Goal: Transaction & Acquisition: Book appointment/travel/reservation

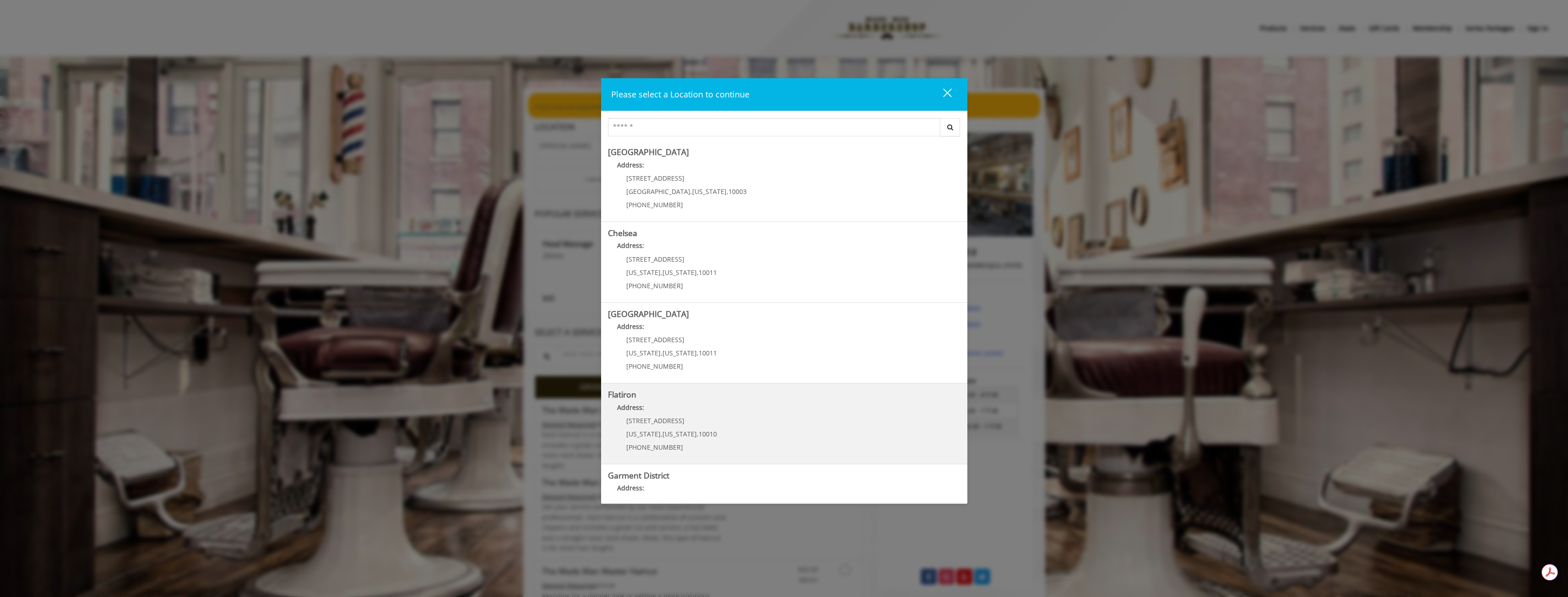
click at [811, 413] on "Address:" at bounding box center [784, 410] width 352 height 15
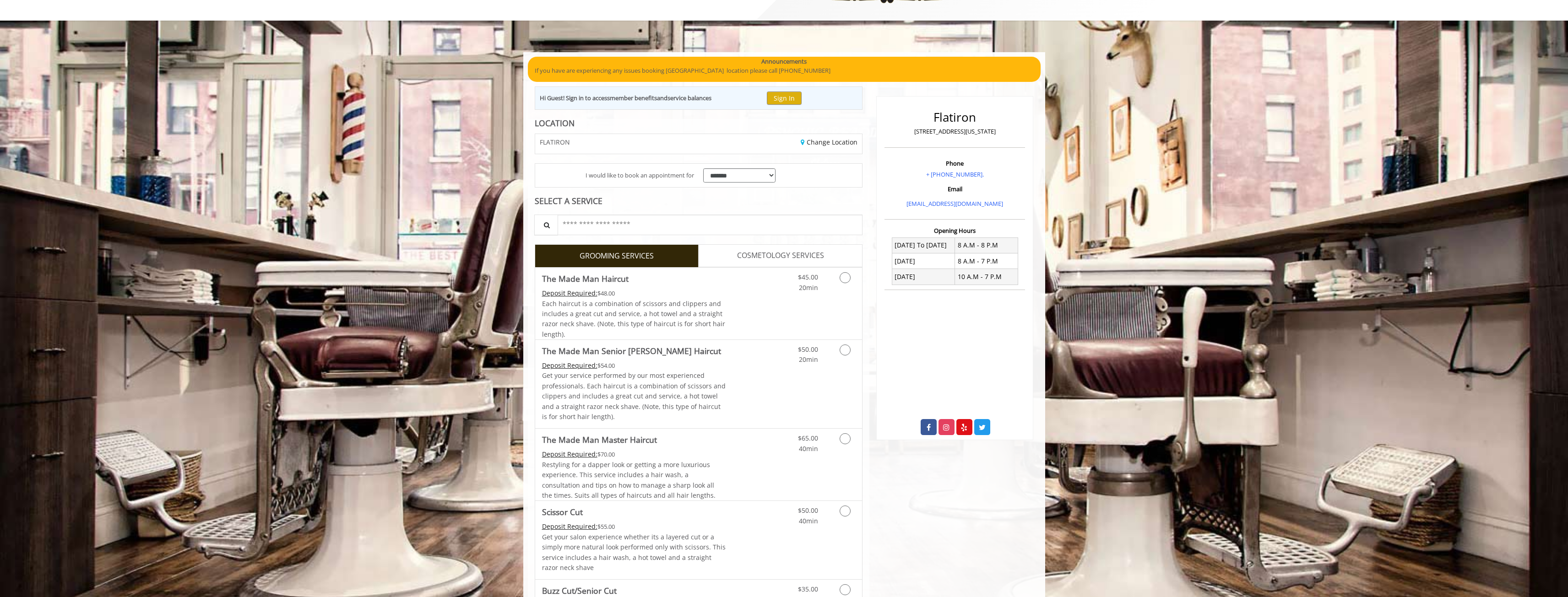
scroll to position [32, 0]
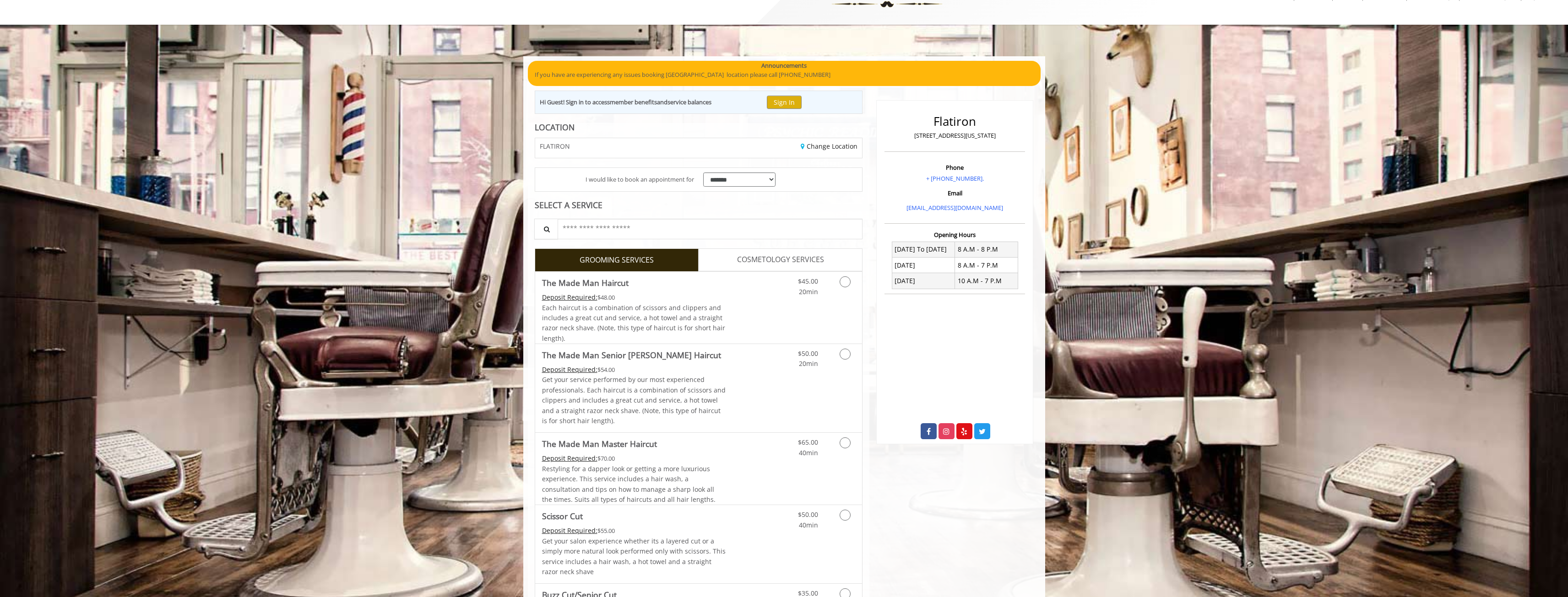
click at [663, 265] on link "GROOMING SERVICES" at bounding box center [616, 260] width 164 height 23
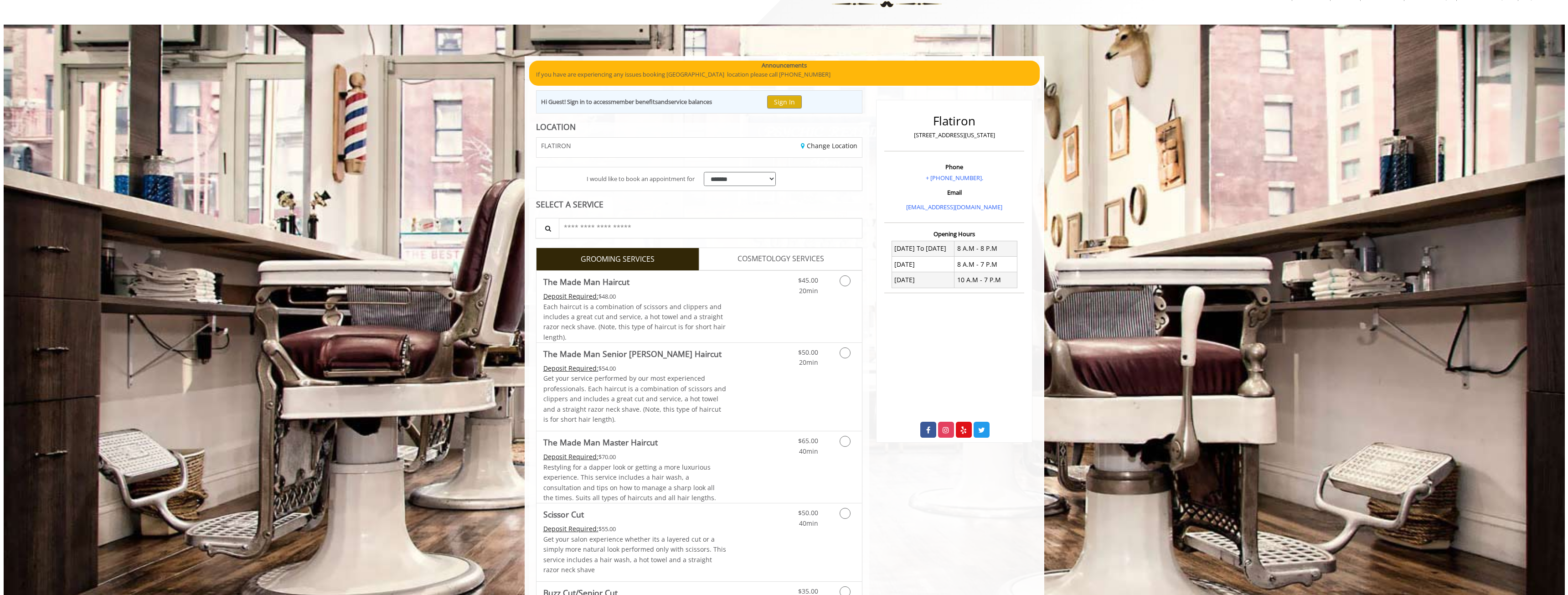
scroll to position [0, 0]
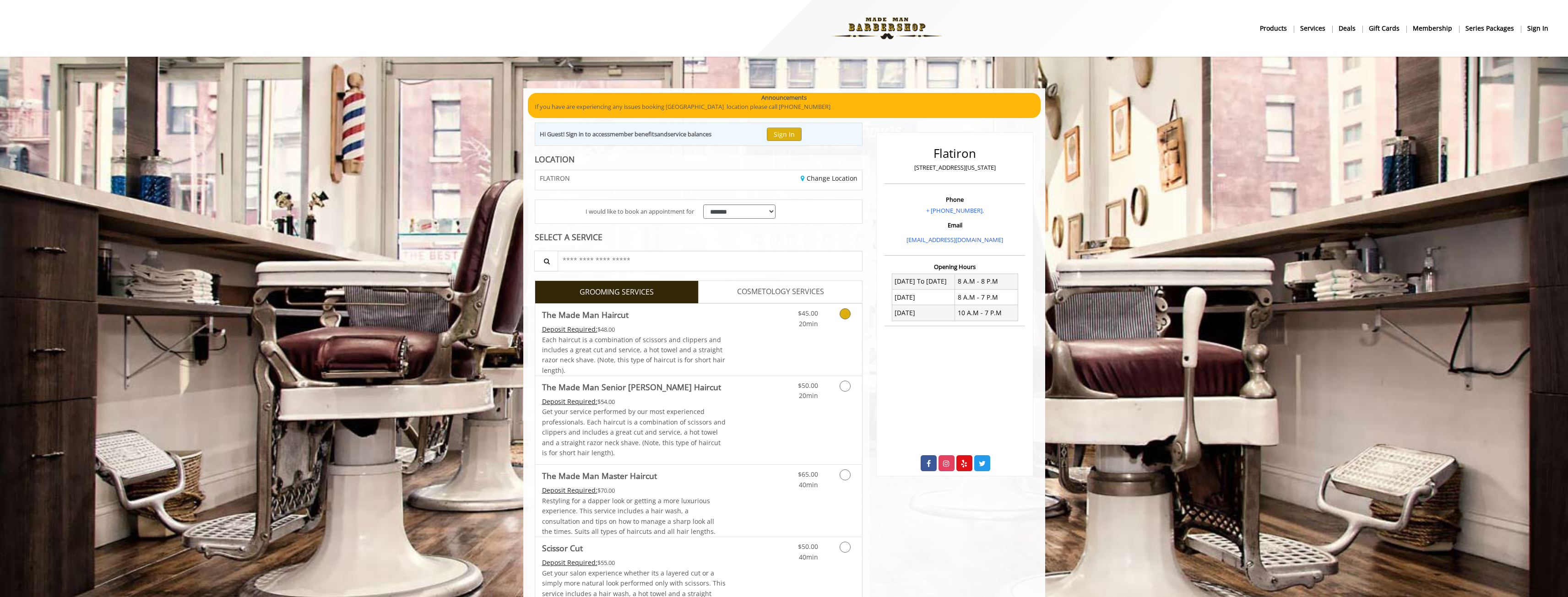
click at [737, 358] on link "Discounted Price" at bounding box center [753, 339] width 54 height 72
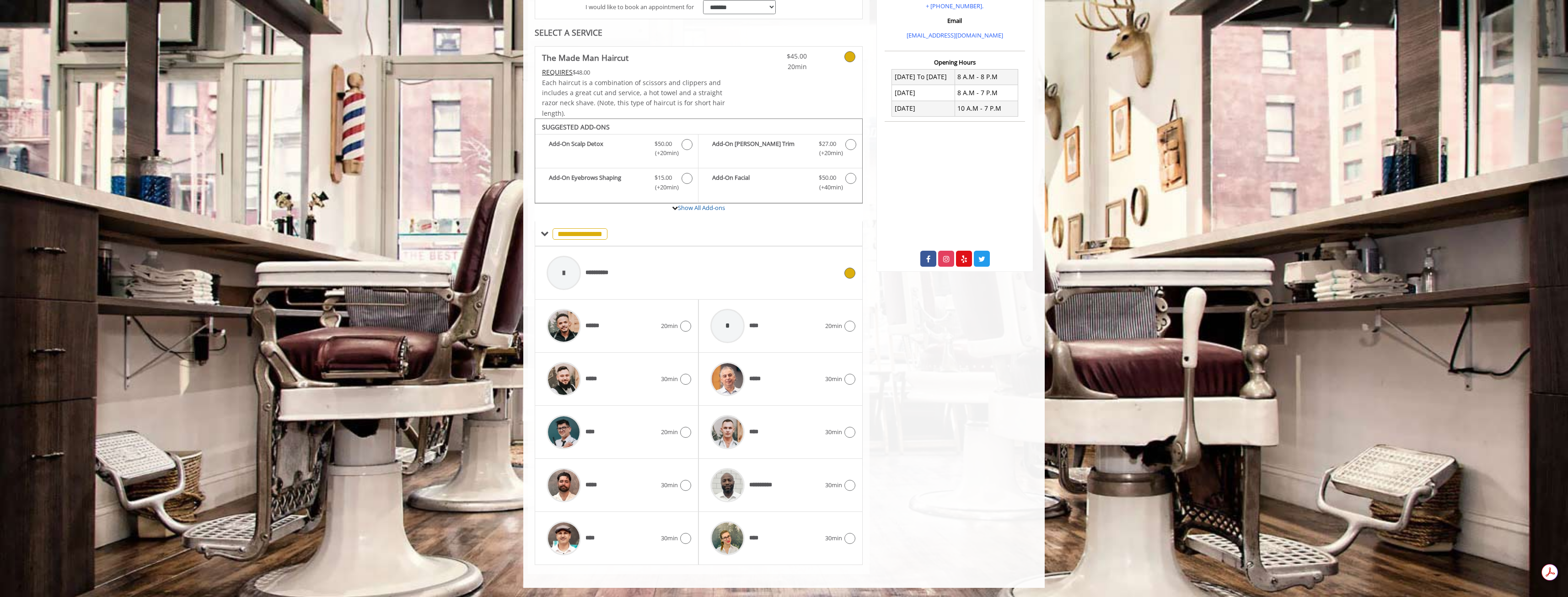
click at [616, 270] on span "**********" at bounding box center [601, 273] width 31 height 10
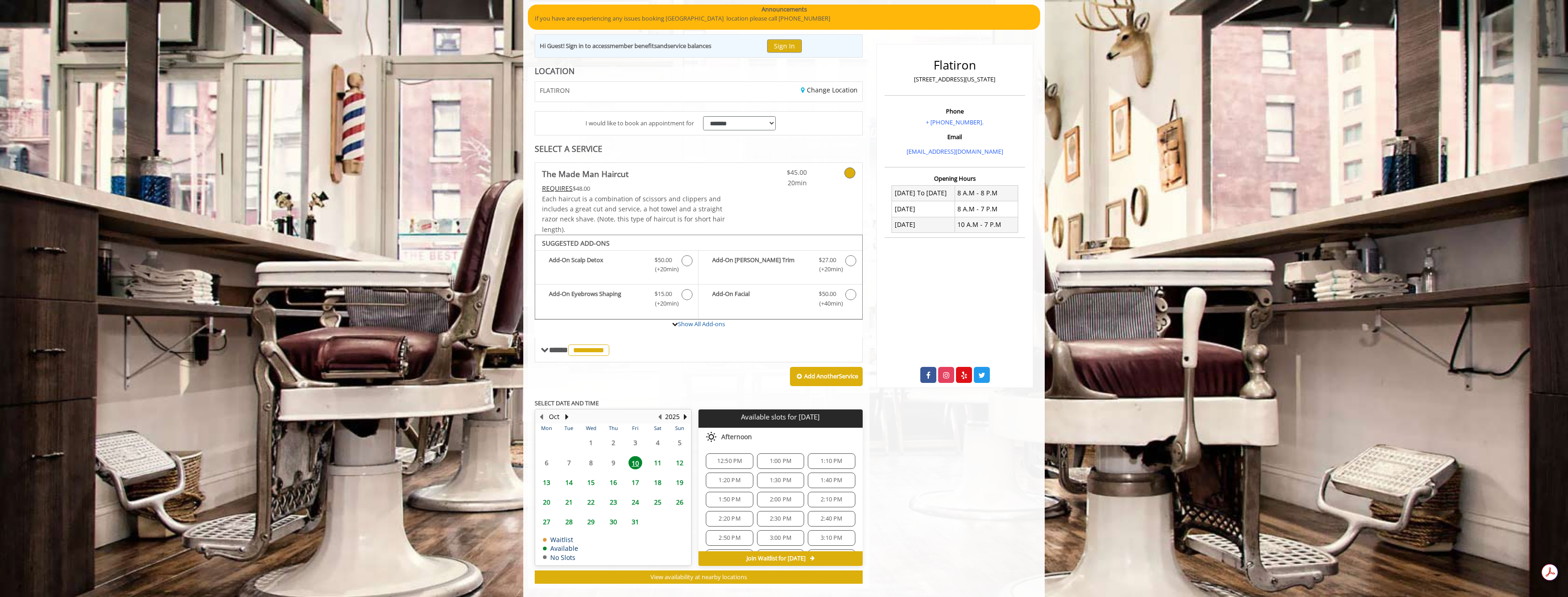
scroll to position [102, 0]
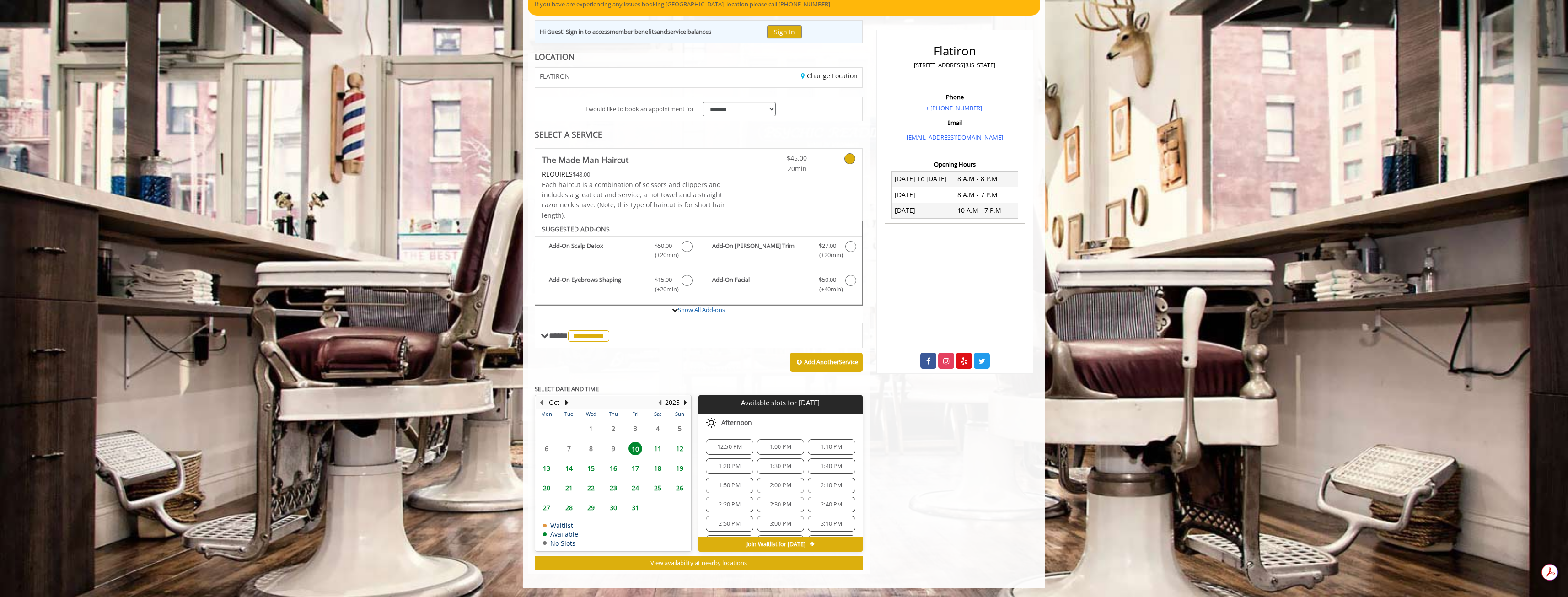
click at [745, 449] on span "12:50 PM" at bounding box center [729, 447] width 39 height 7
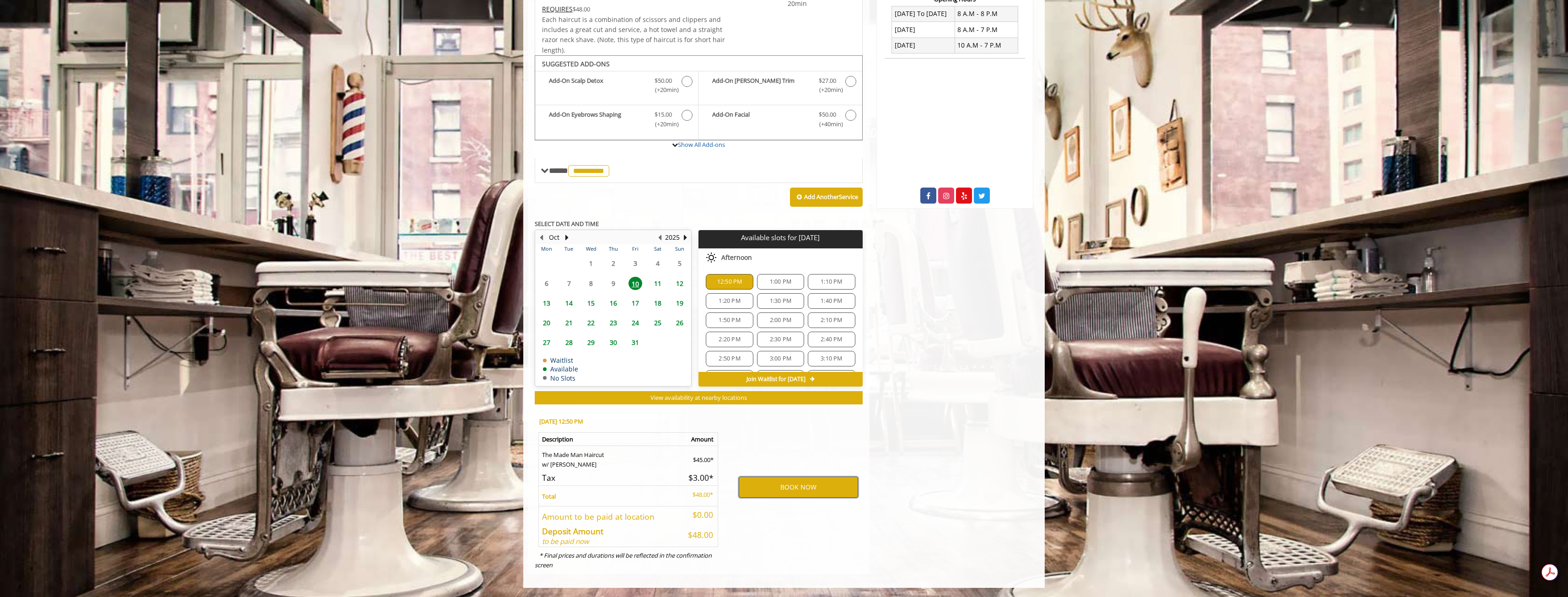
click at [817, 485] on button "BOOK NOW" at bounding box center [798, 487] width 120 height 21
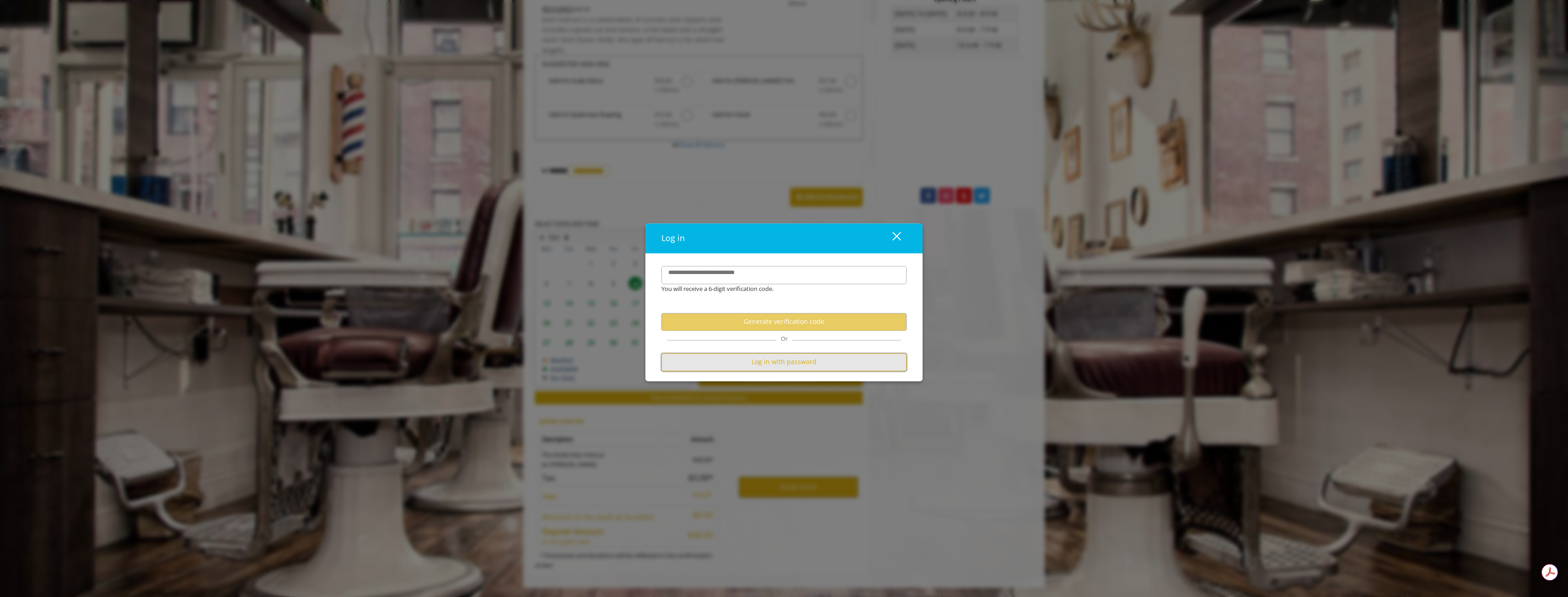
click at [833, 366] on button "Log in with password" at bounding box center [783, 362] width 245 height 18
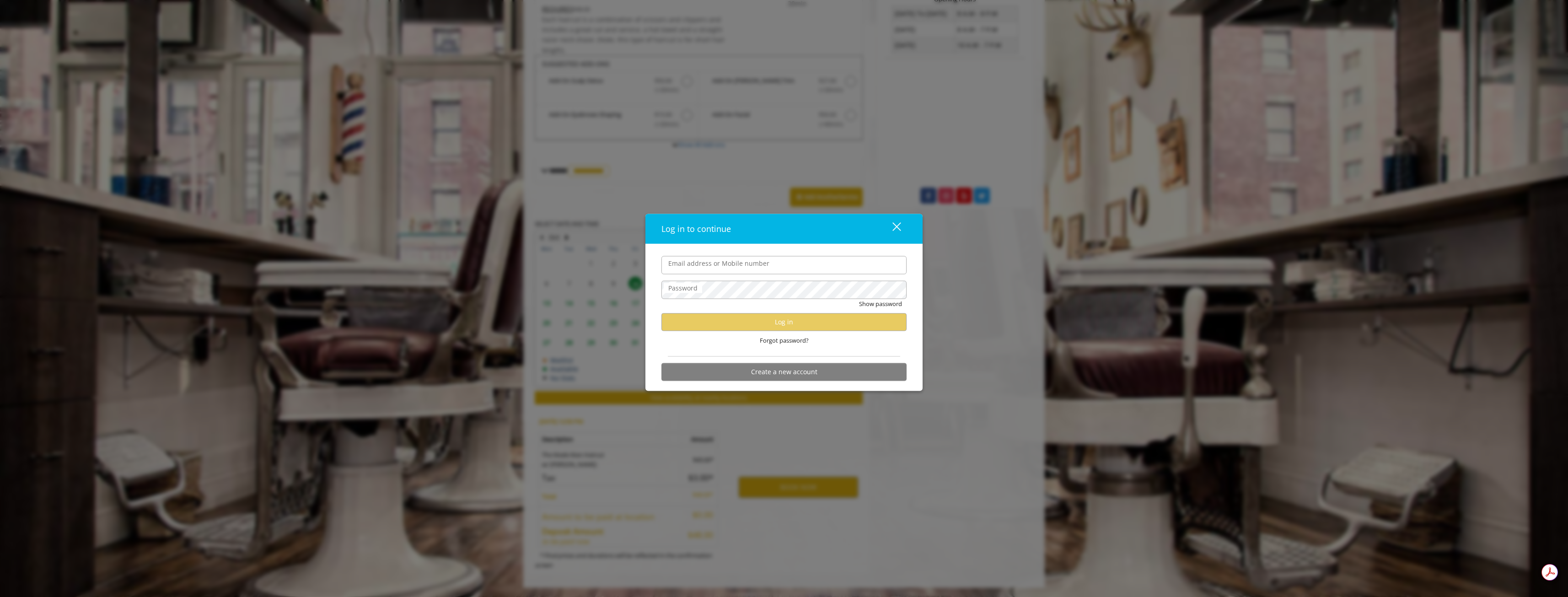
type input "**********"
click at [791, 266] on input "**********" at bounding box center [783, 265] width 245 height 18
click at [825, 313] on button "Log in" at bounding box center [783, 322] width 245 height 18
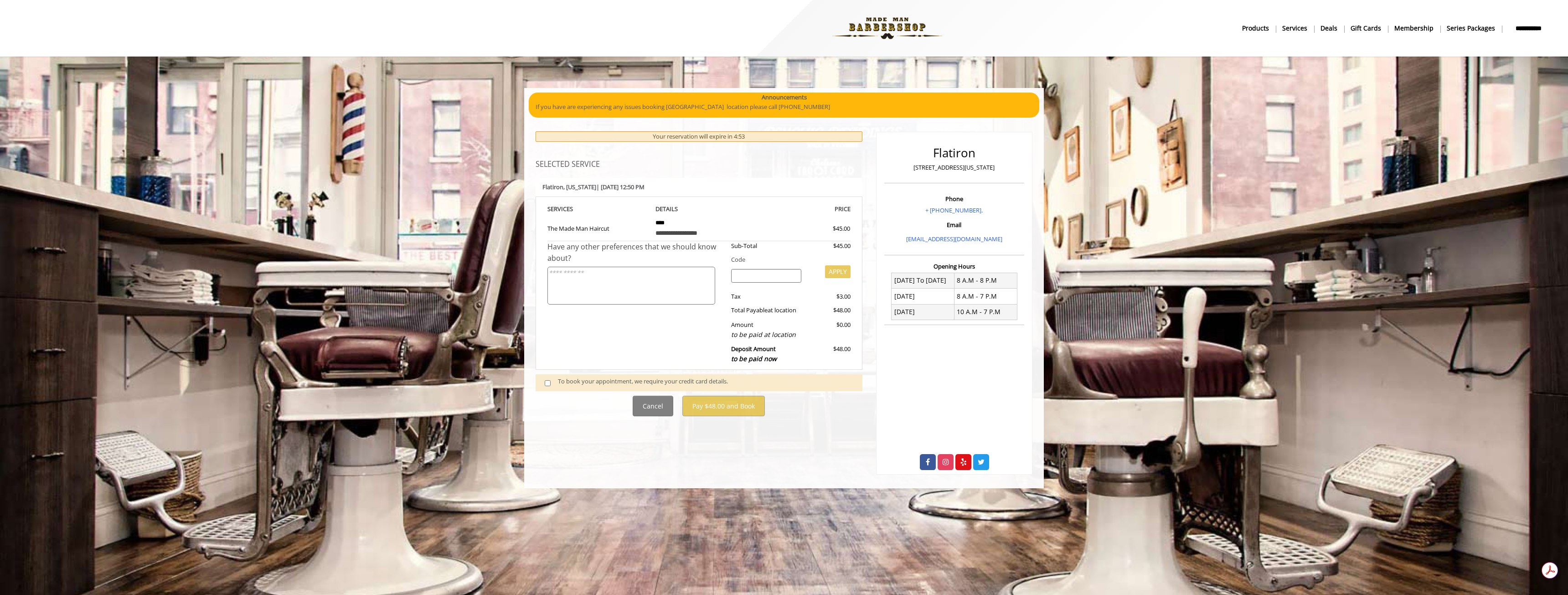
click at [743, 378] on div "To book your appointment, we require your credit card details." at bounding box center [705, 382] width 295 height 12
click at [729, 381] on div "To book your appointment, we require your credit card details." at bounding box center [705, 382] width 295 height 12
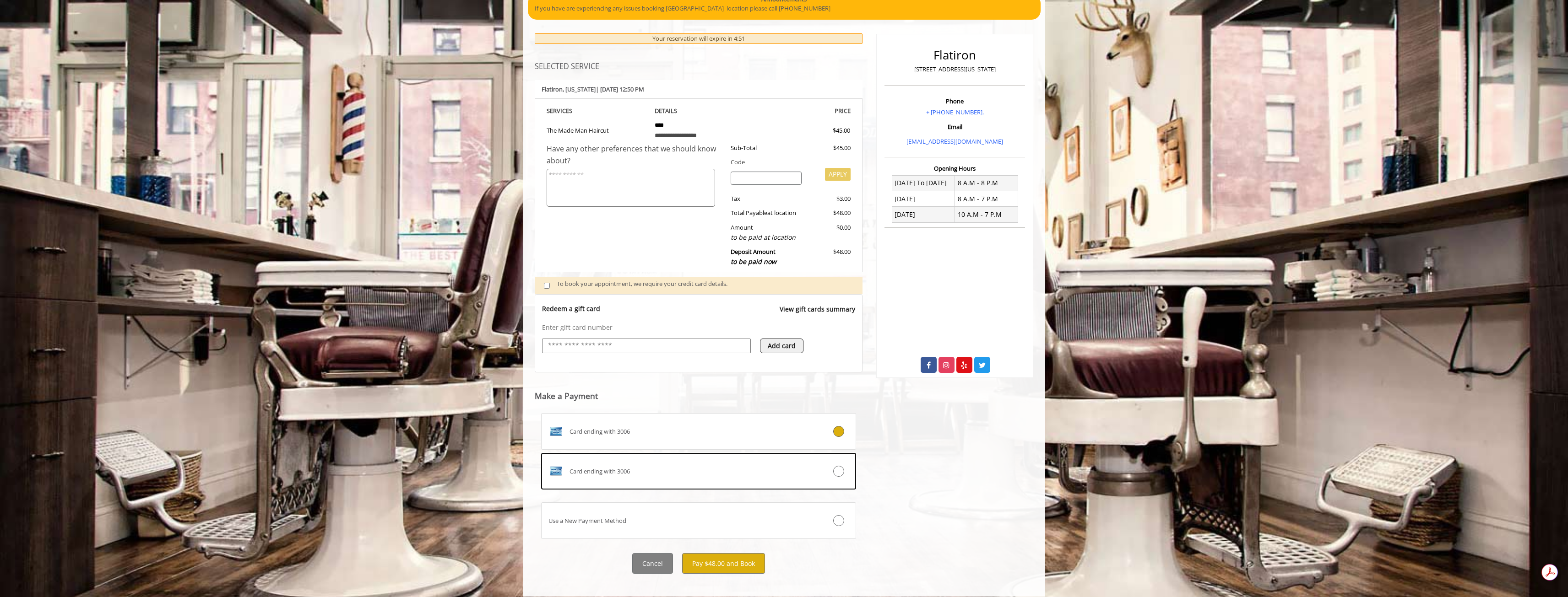
scroll to position [107, 0]
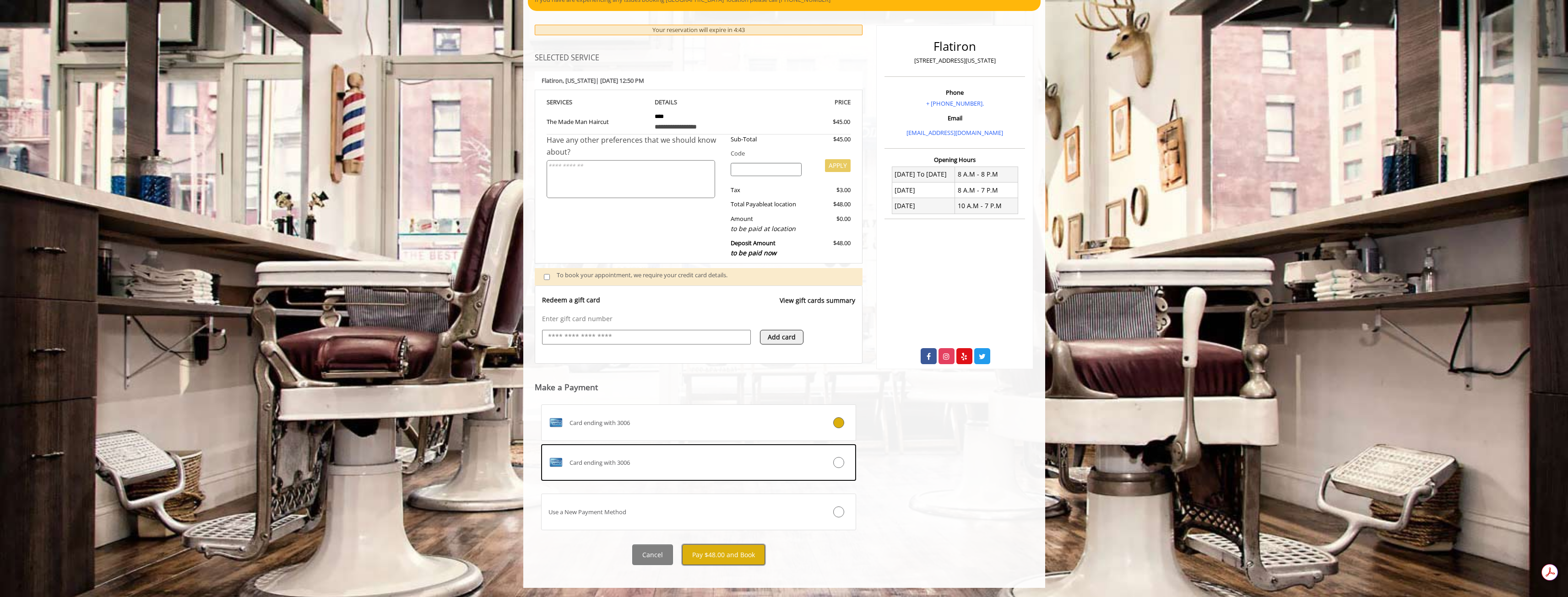
click at [750, 553] on button "Pay $48.00 and Book" at bounding box center [724, 554] width 83 height 21
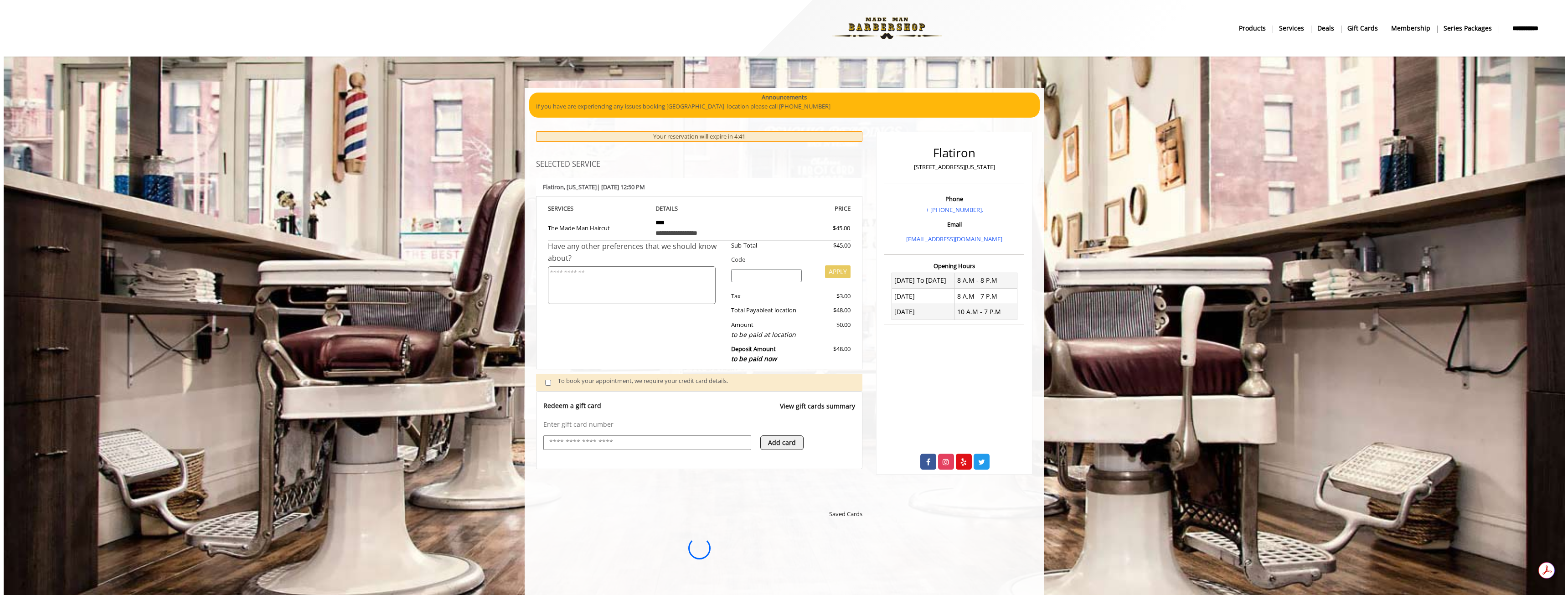
scroll to position [0, 0]
